Goal: Find specific fact: Find specific fact

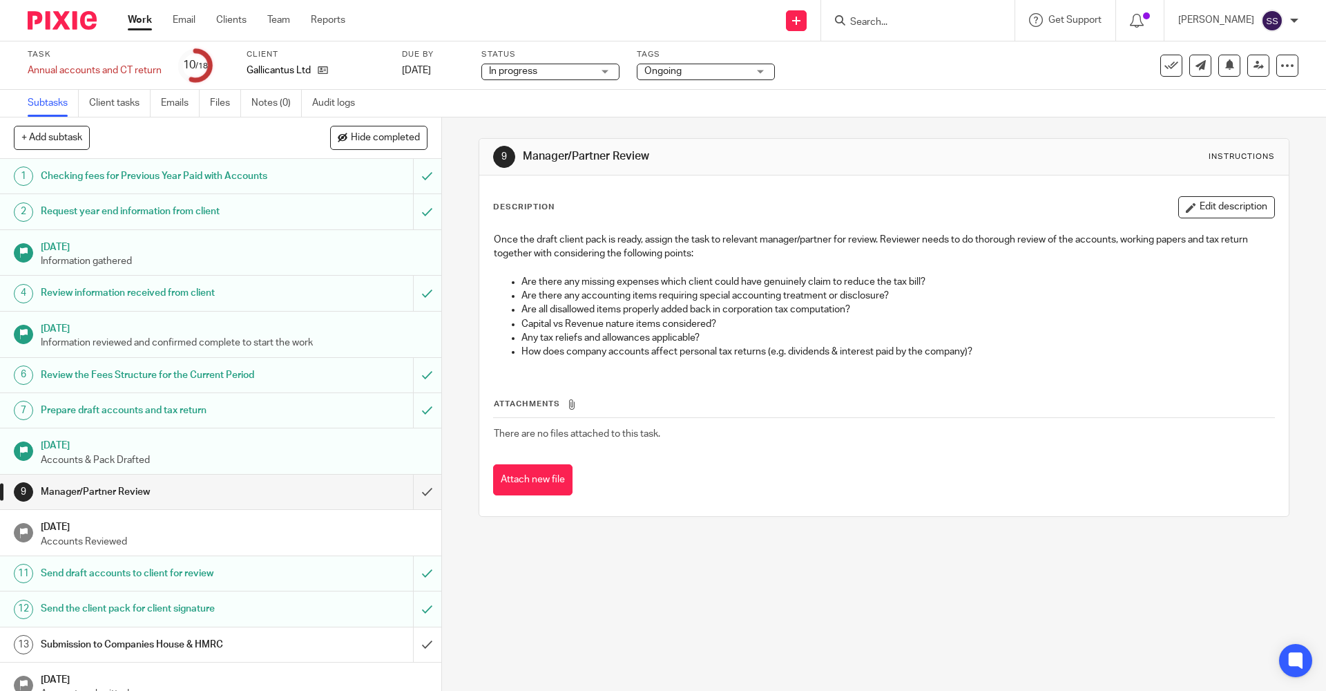
scroll to position [160, 0]
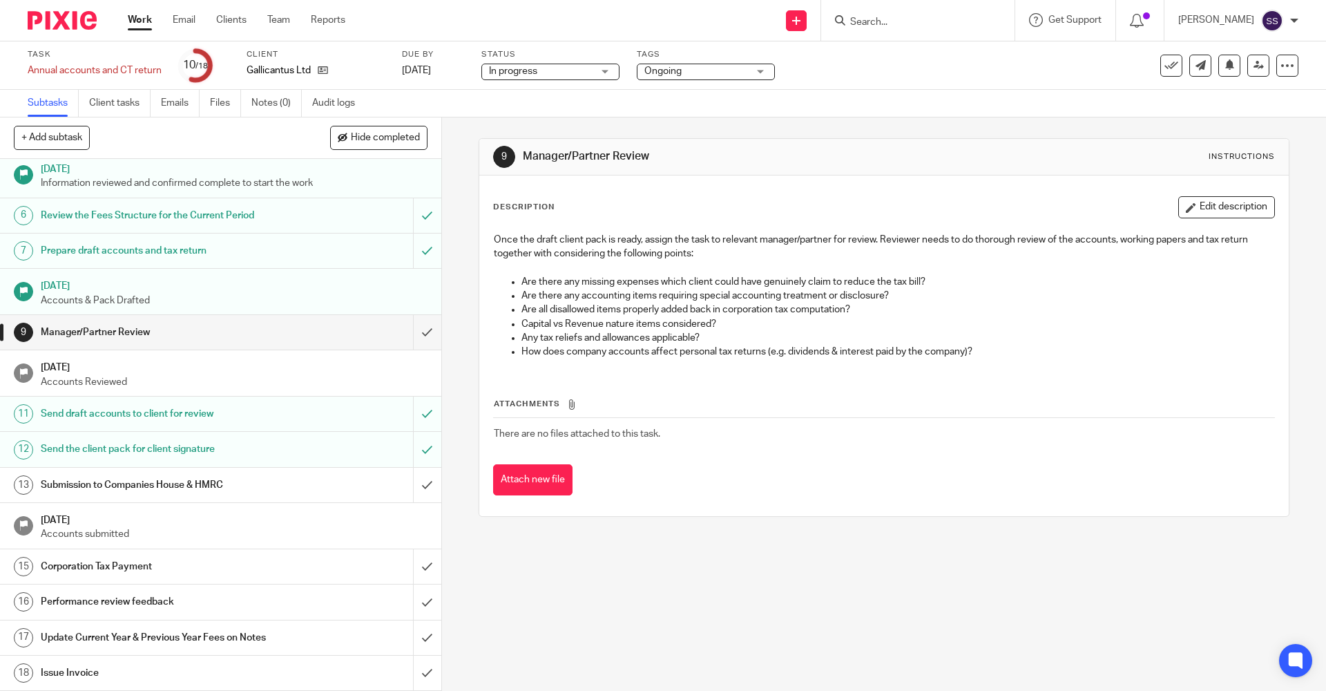
click at [897, 24] on input "Search" at bounding box center [911, 23] width 124 height 12
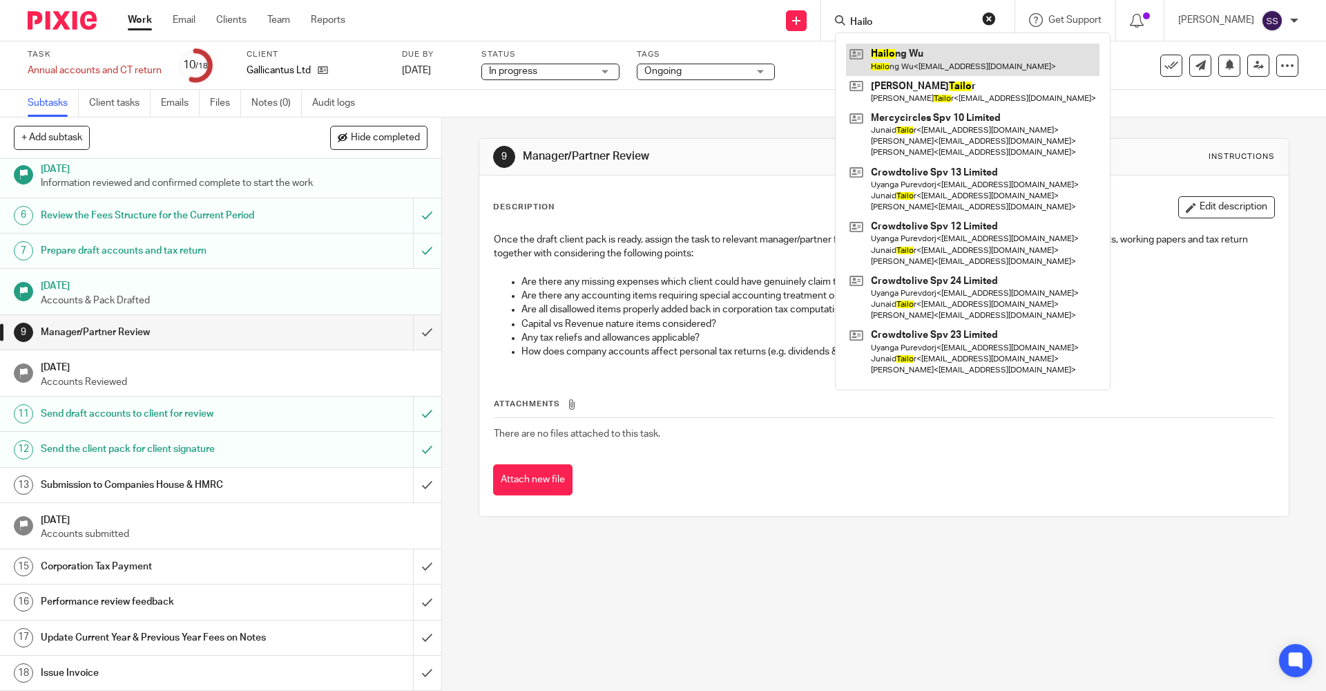
type input "Hailo"
click at [901, 55] on link at bounding box center [972, 60] width 253 height 32
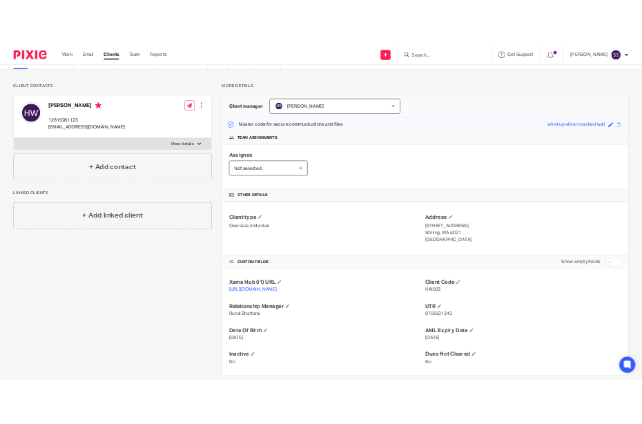
scroll to position [88, 0]
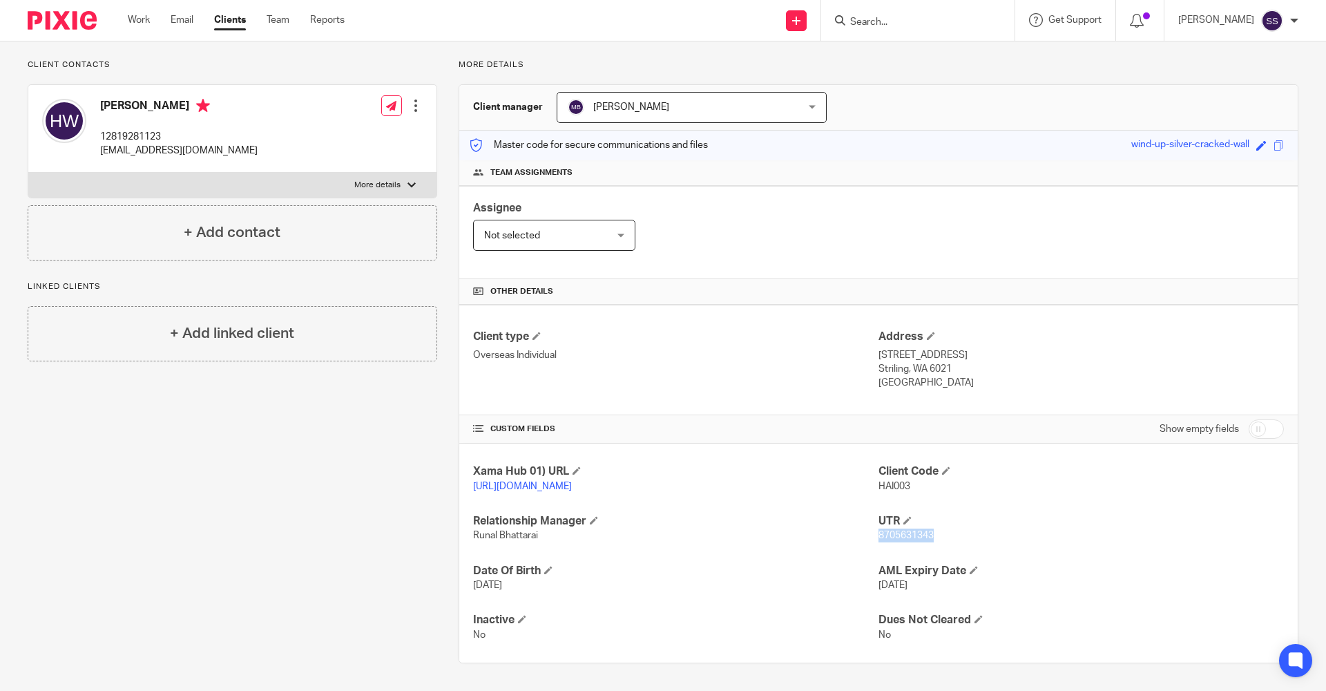
drag, startPoint x: 874, startPoint y: 531, endPoint x: 932, endPoint y: 534, distance: 58.1
click at [932, 534] on p "8705631343" at bounding box center [1080, 535] width 405 height 14
copy span "8705631343"
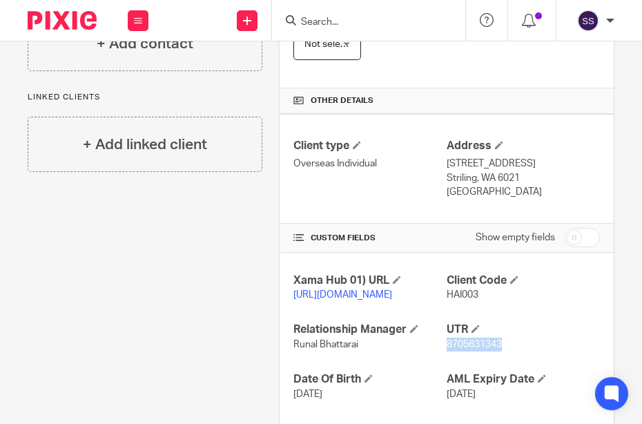
scroll to position [295, 0]
